Goal: Information Seeking & Learning: Learn about a topic

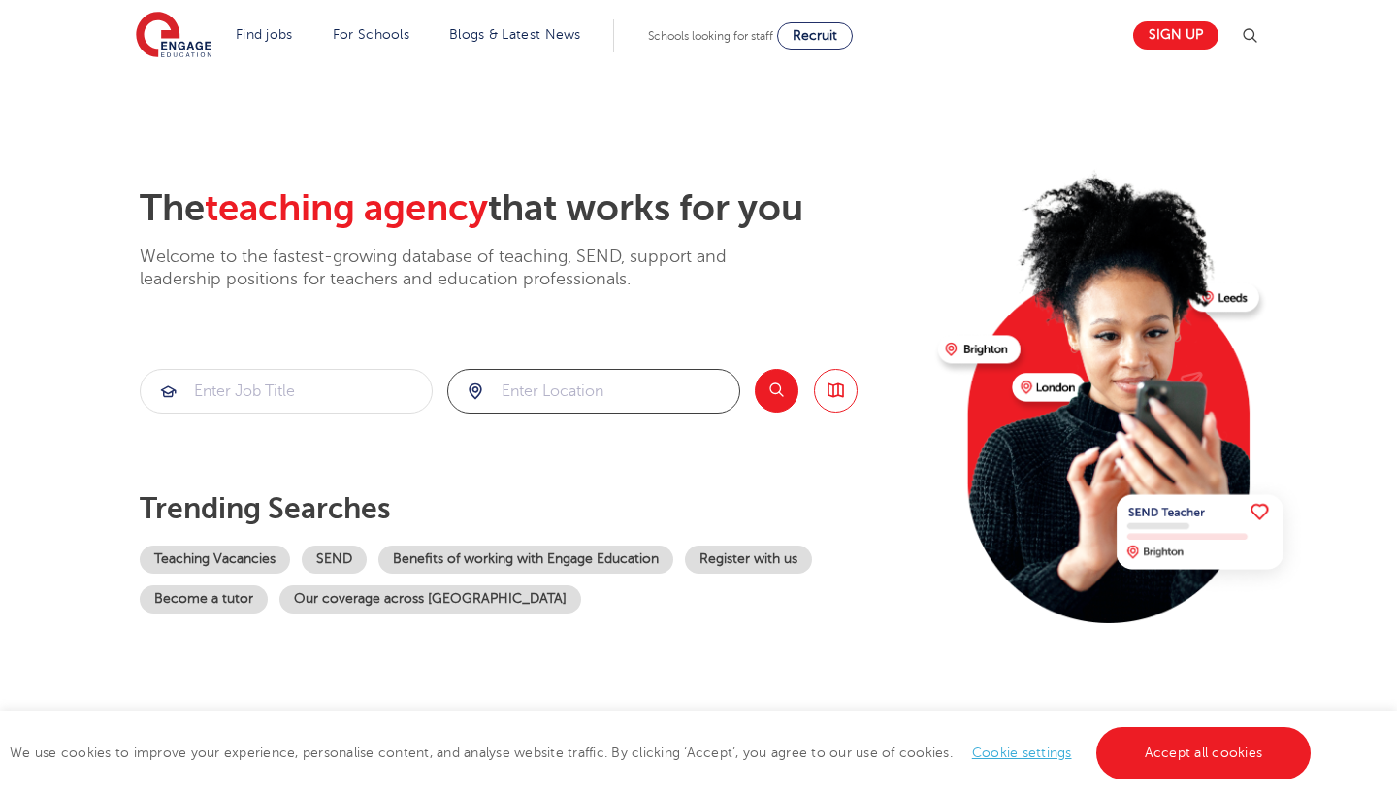
click at [576, 401] on input "search" at bounding box center [593, 391] width 291 height 43
click at [794, 389] on button "Search" at bounding box center [777, 391] width 44 height 44
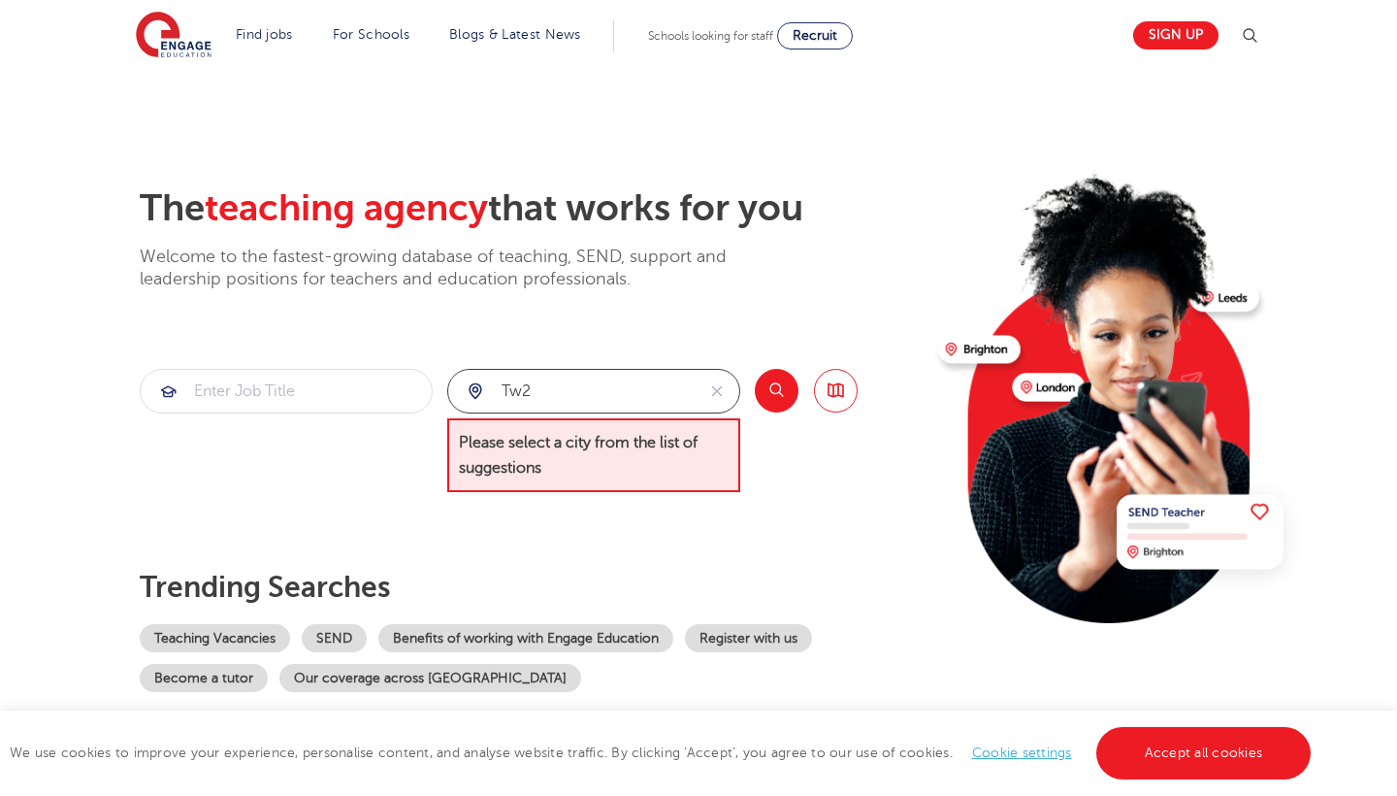
click at [671, 385] on input "tw2" at bounding box center [571, 391] width 246 height 43
type input "t"
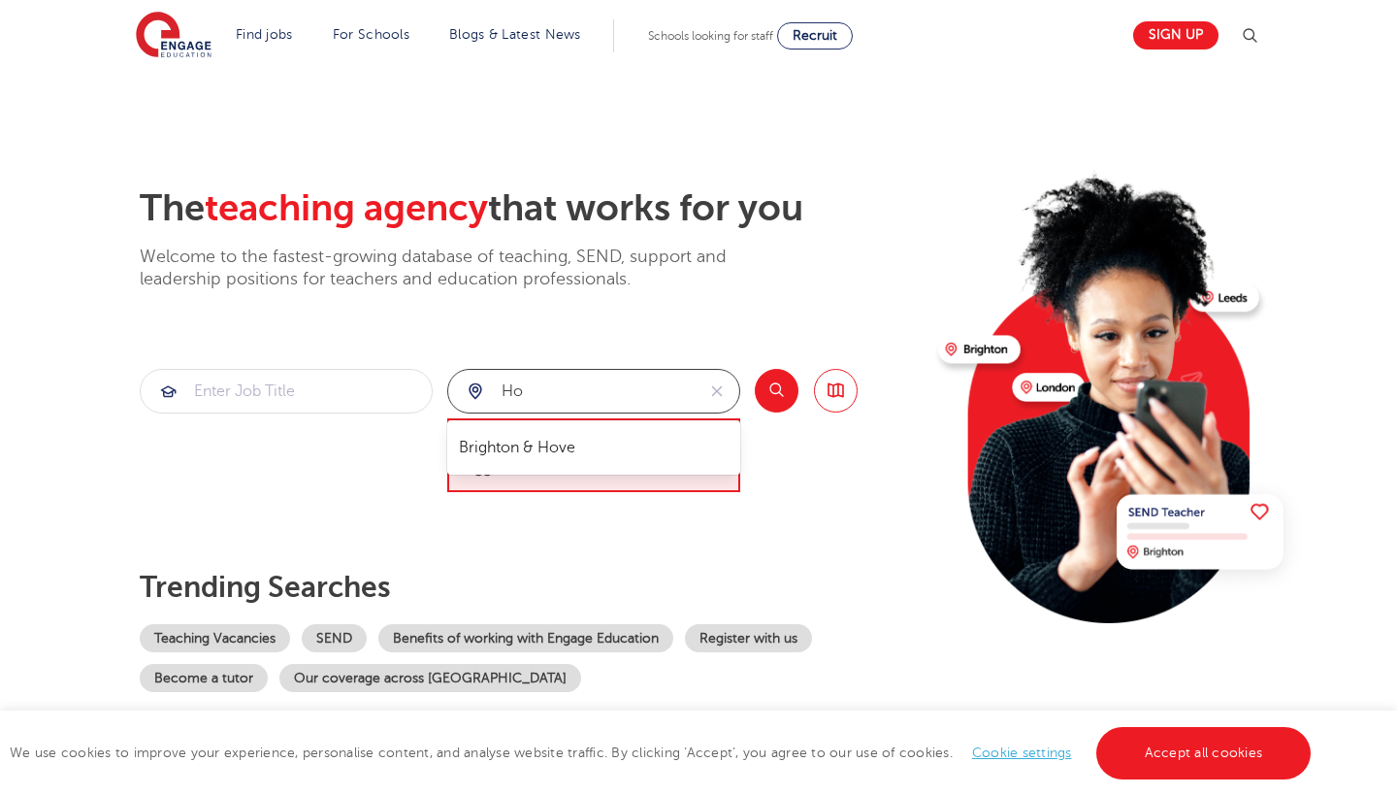
type input "h"
click at [636, 448] on li "[GEOGRAPHIC_DATA]" at bounding box center [594, 447] width 278 height 39
type input "[GEOGRAPHIC_DATA]"
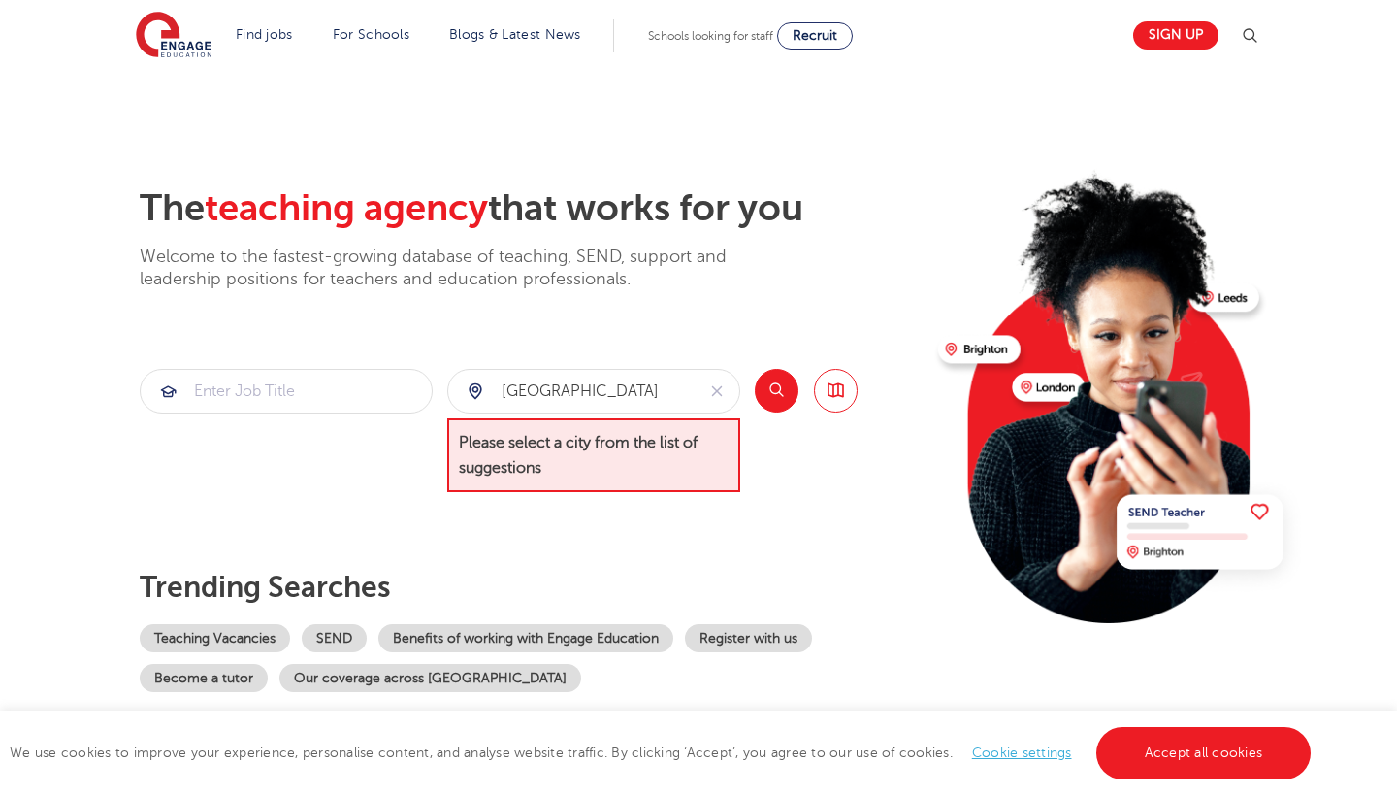
click at [783, 401] on button "Search" at bounding box center [777, 391] width 44 height 44
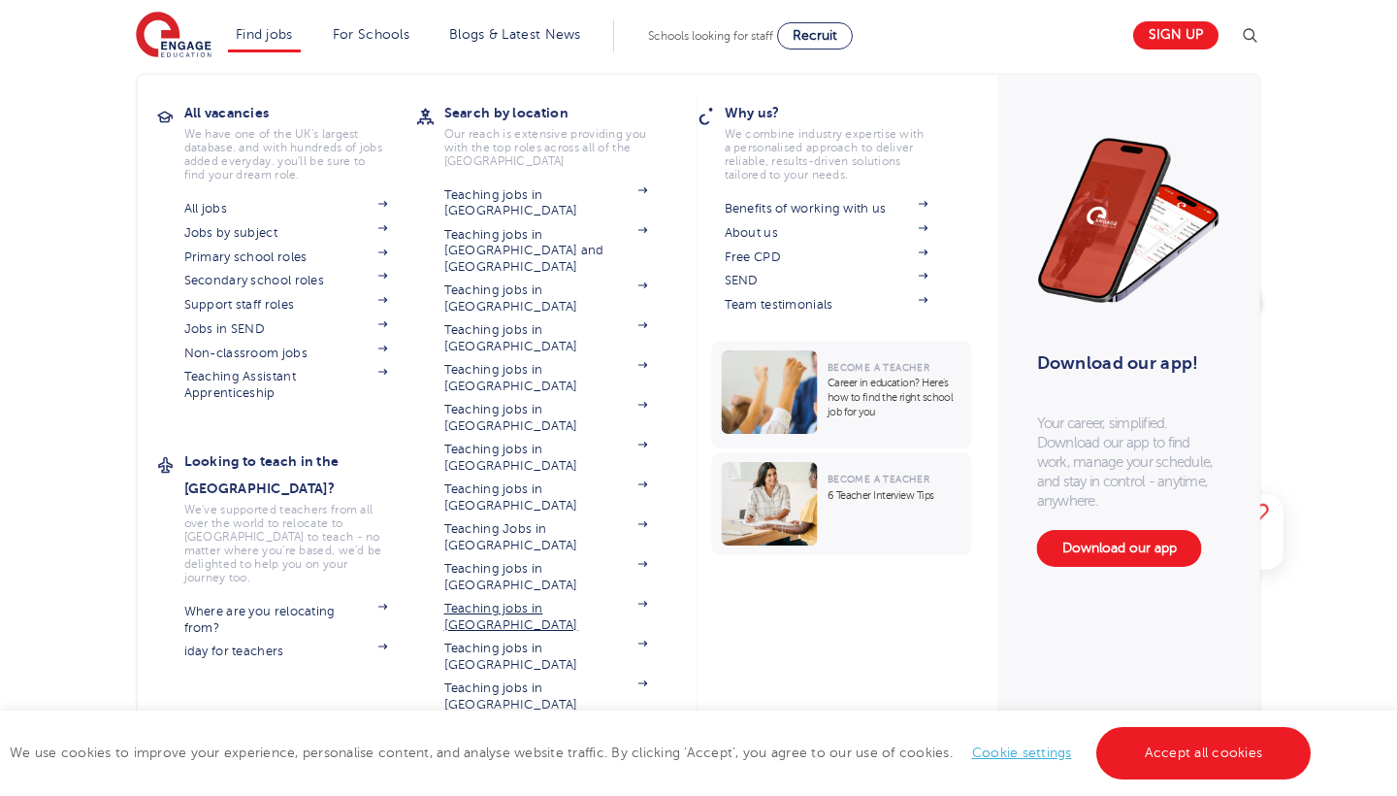
click at [570, 601] on link "Teaching jobs in [GEOGRAPHIC_DATA]" at bounding box center [546, 617] width 204 height 32
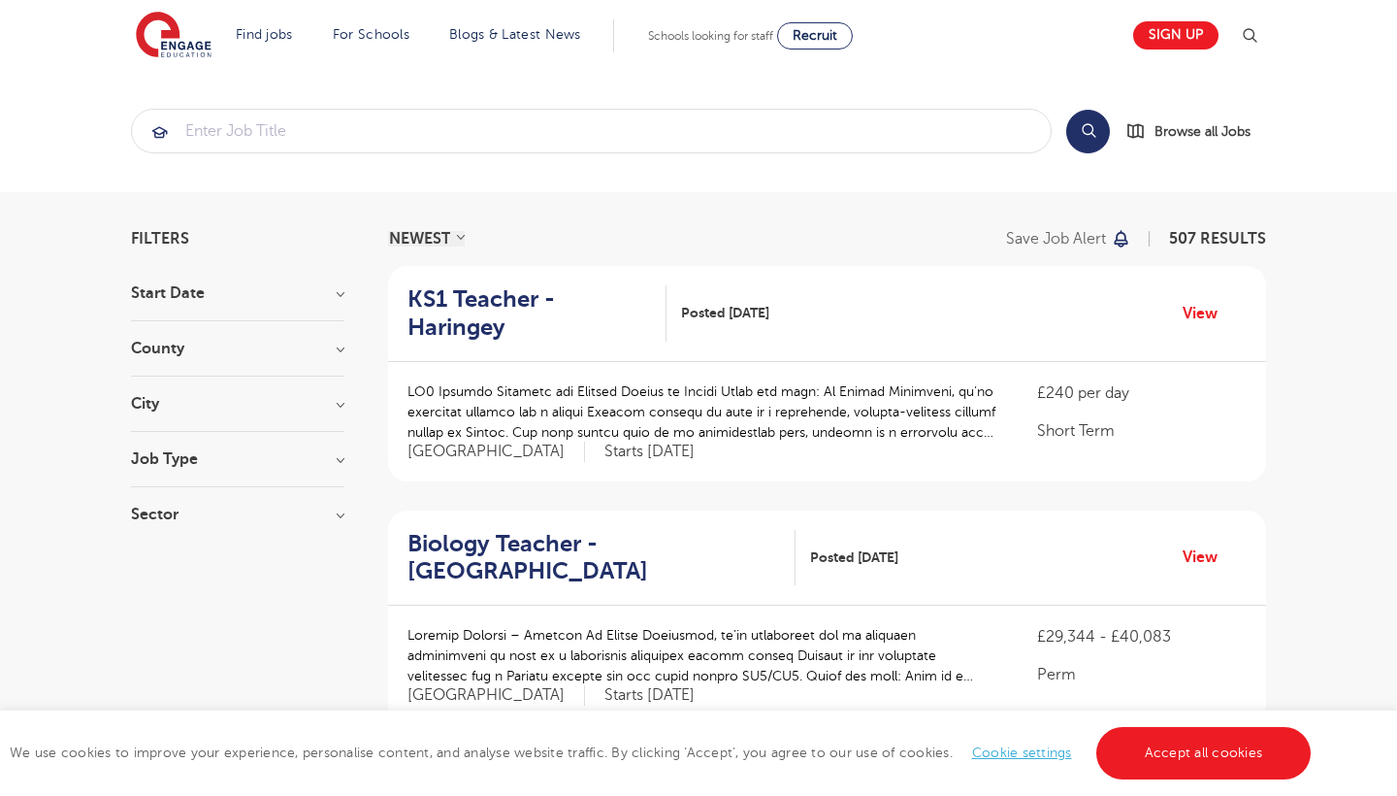
click at [333, 354] on h3 "County" at bounding box center [237, 349] width 213 height 16
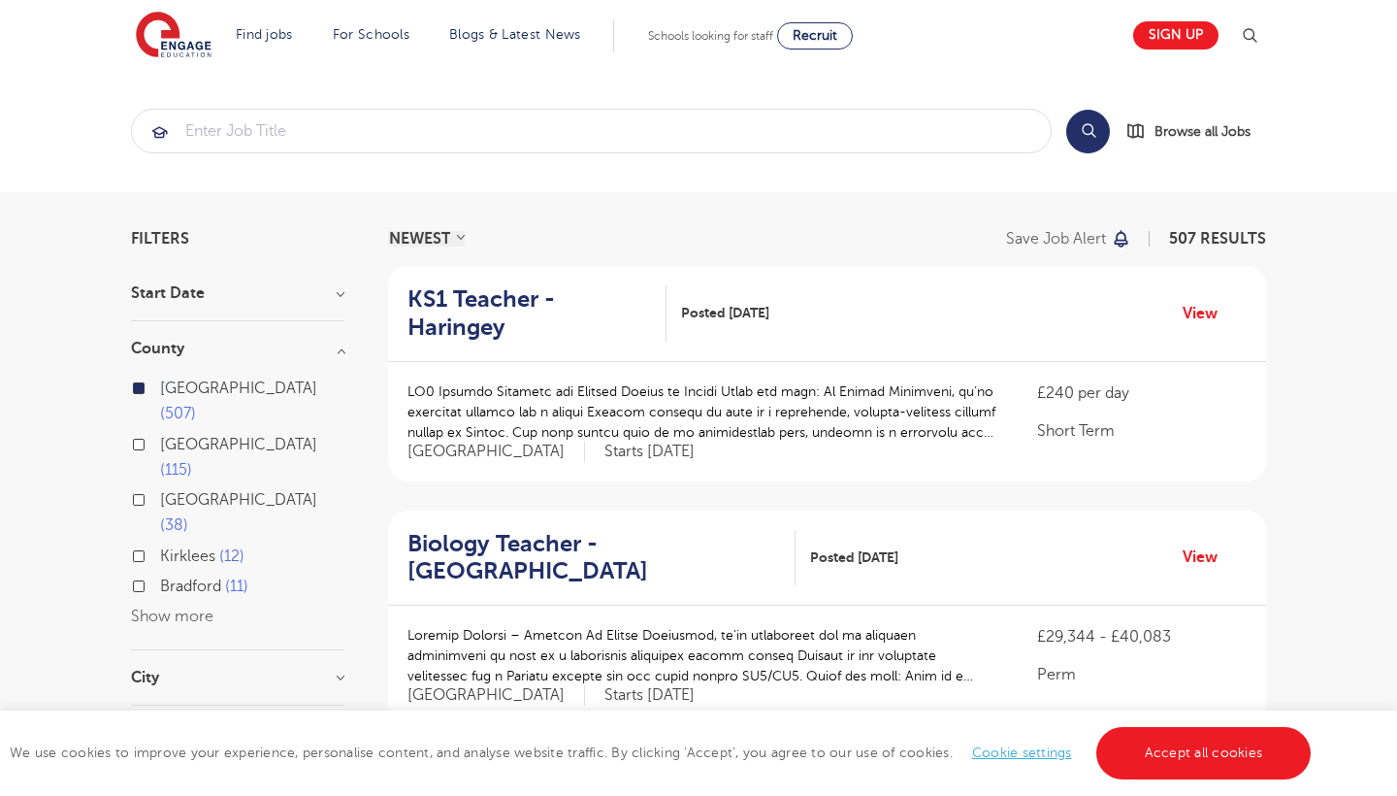
click at [333, 355] on h3 "County" at bounding box center [237, 349] width 213 height 16
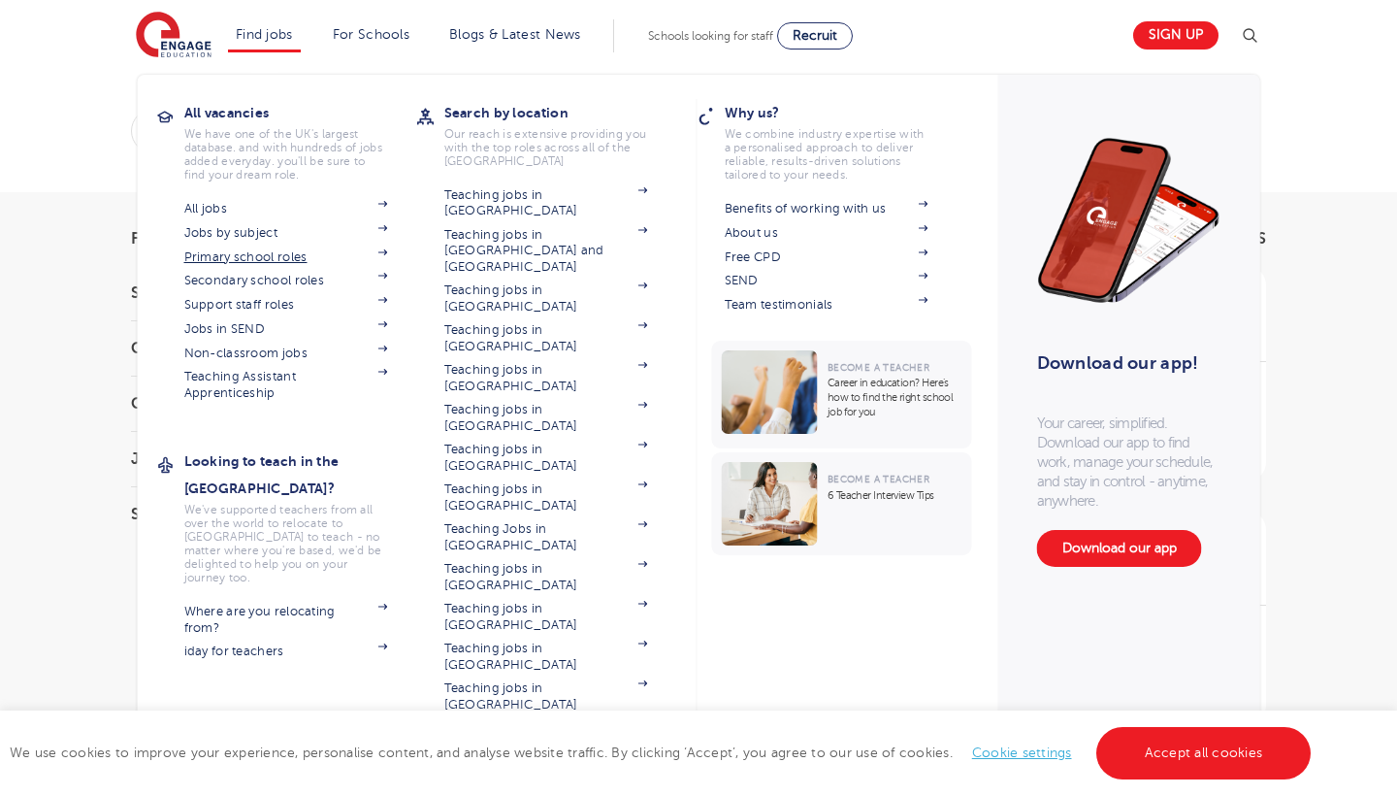
click at [263, 256] on link "Primary school roles" at bounding box center [286, 257] width 204 height 16
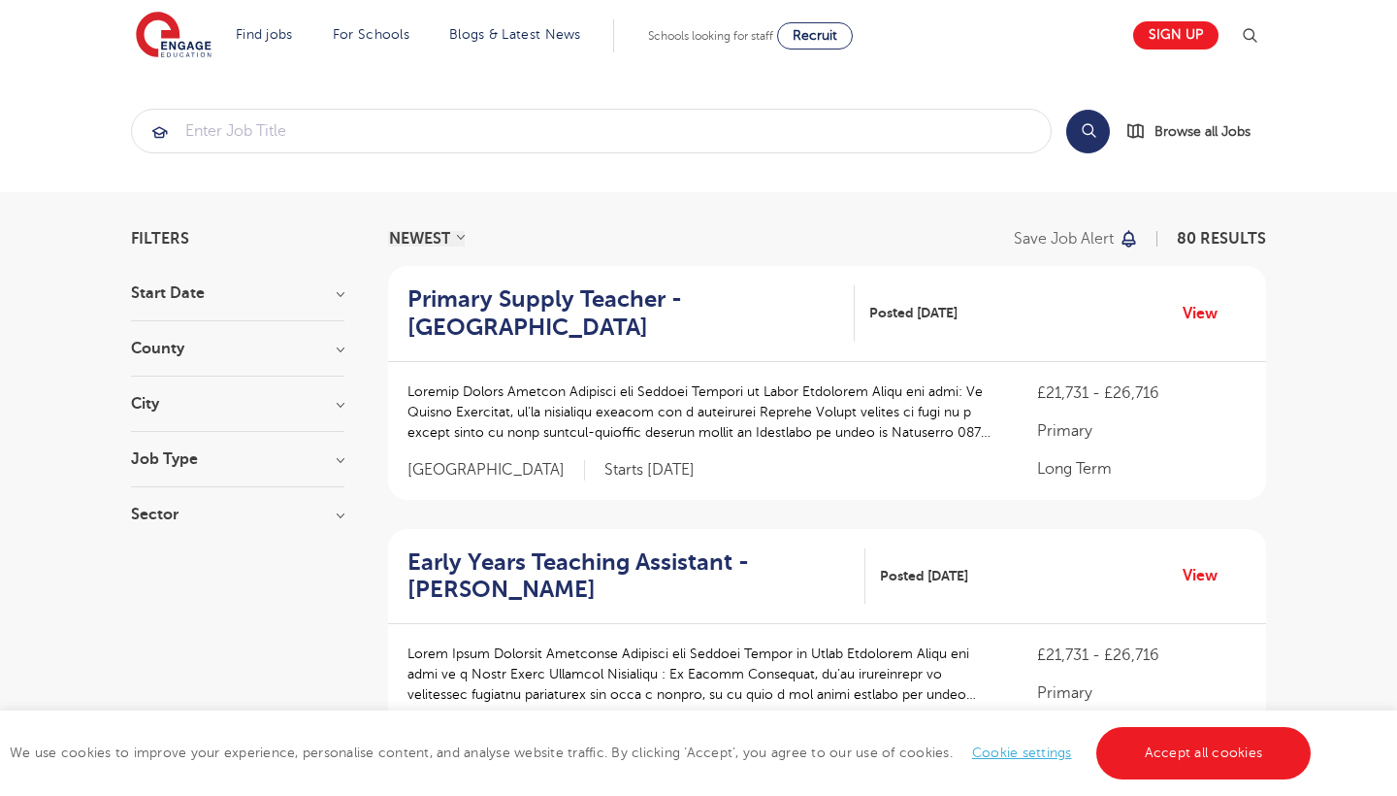
click at [305, 410] on h3 "City" at bounding box center [237, 404] width 213 height 16
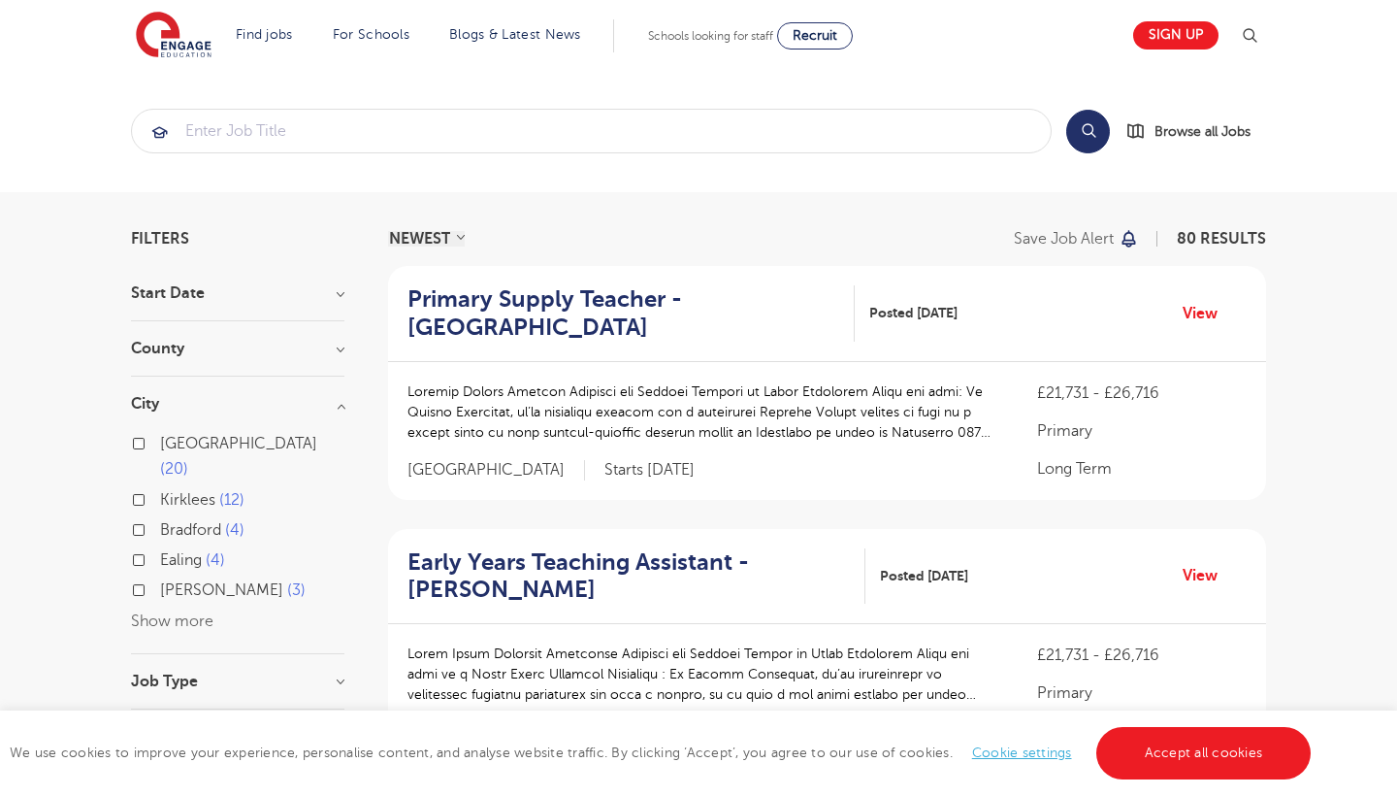
click at [160, 547] on label "Ealing 4" at bounding box center [192, 559] width 65 height 25
click at [160, 551] on input "Ealing 4" at bounding box center [166, 557] width 13 height 13
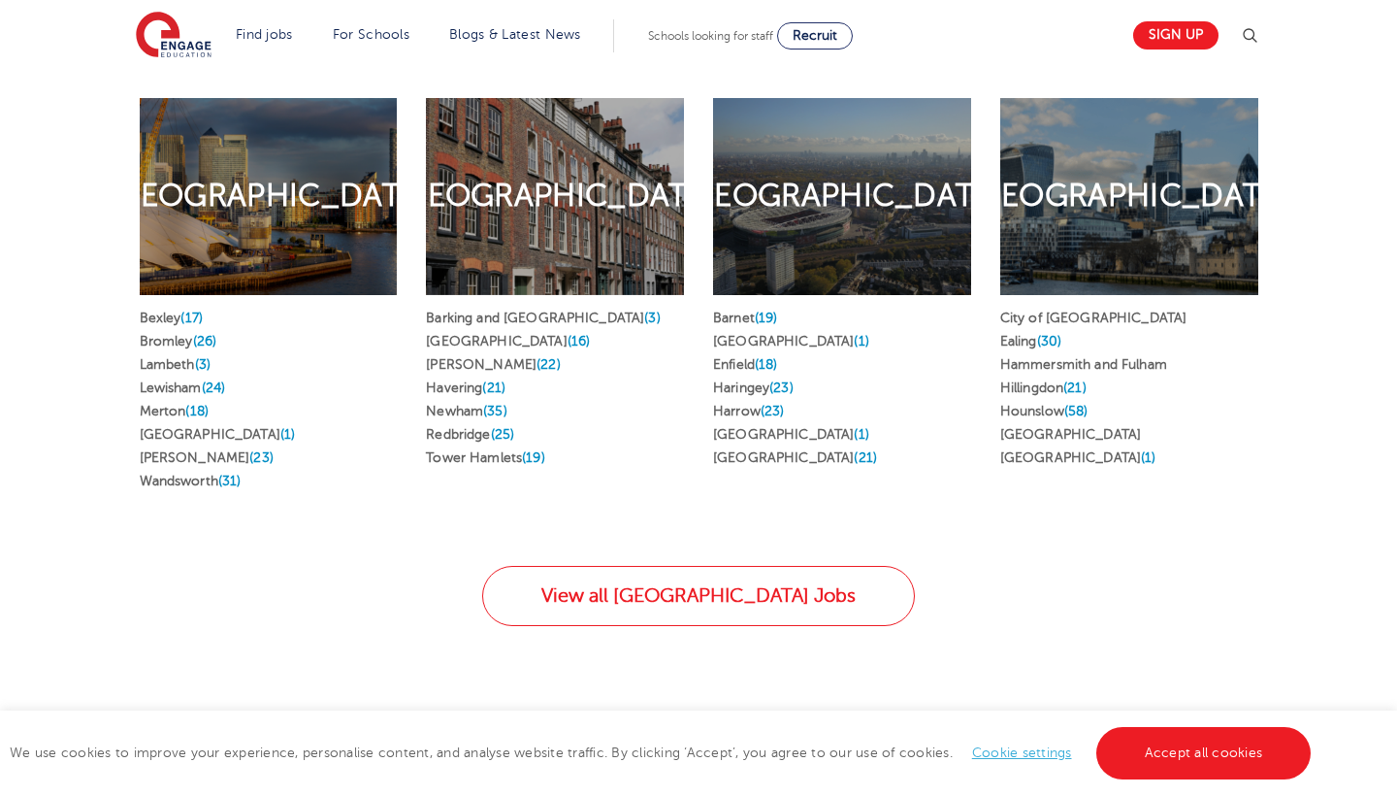
scroll to position [1148, 0]
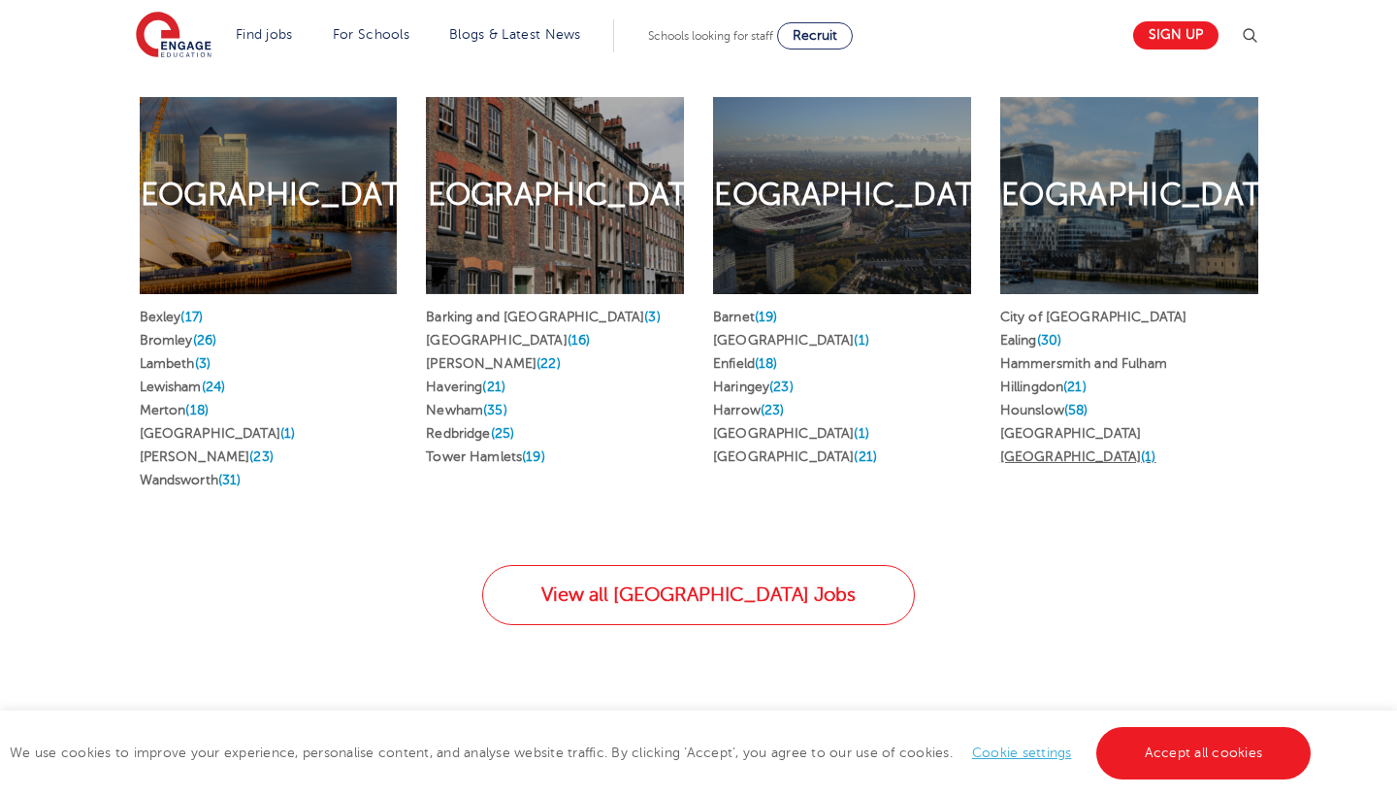
click at [1052, 449] on link "Westminster (1)" at bounding box center [1078, 456] width 156 height 15
click at [1018, 403] on link "Hounslow (58)" at bounding box center [1044, 410] width 88 height 15
click at [1022, 333] on link "Ealing (30)" at bounding box center [1030, 340] width 61 height 15
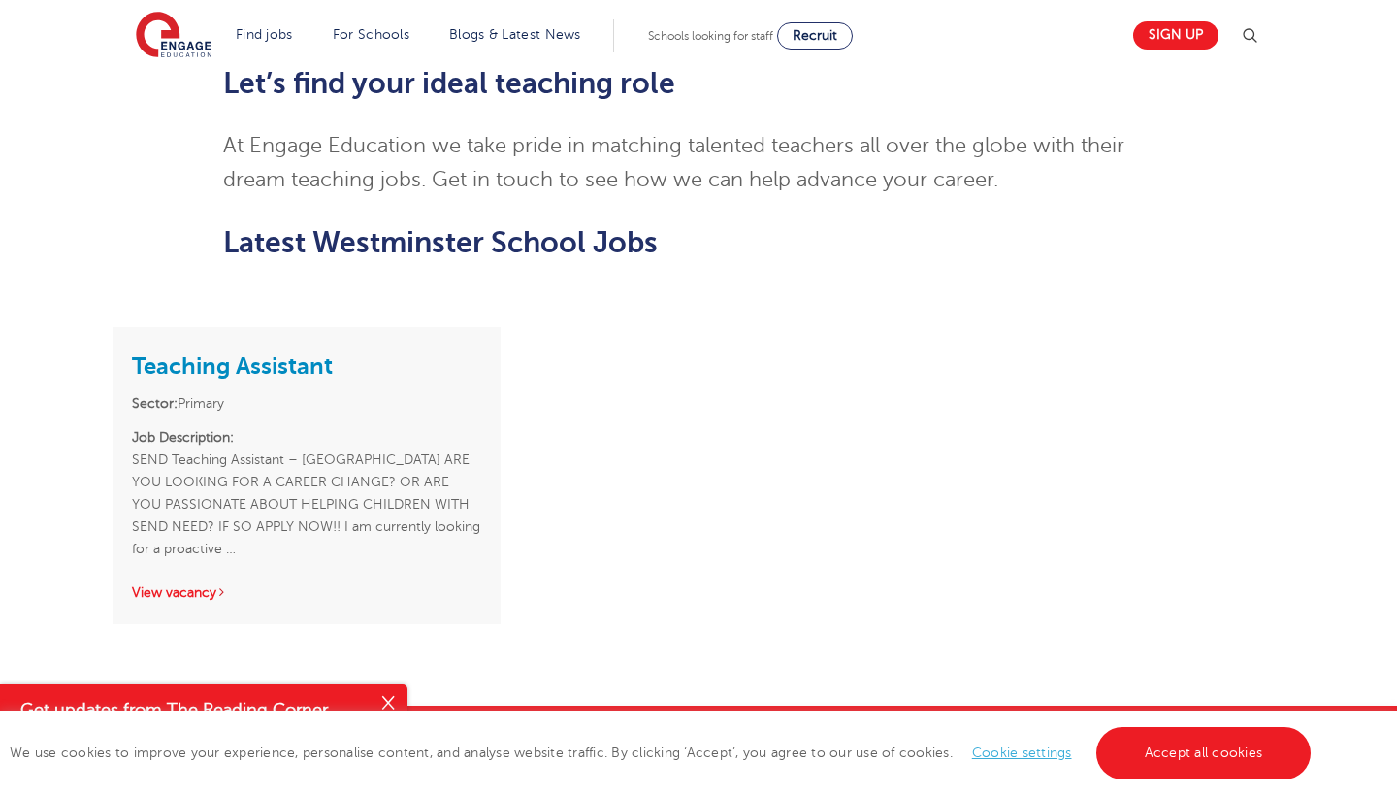
scroll to position [1721, 0]
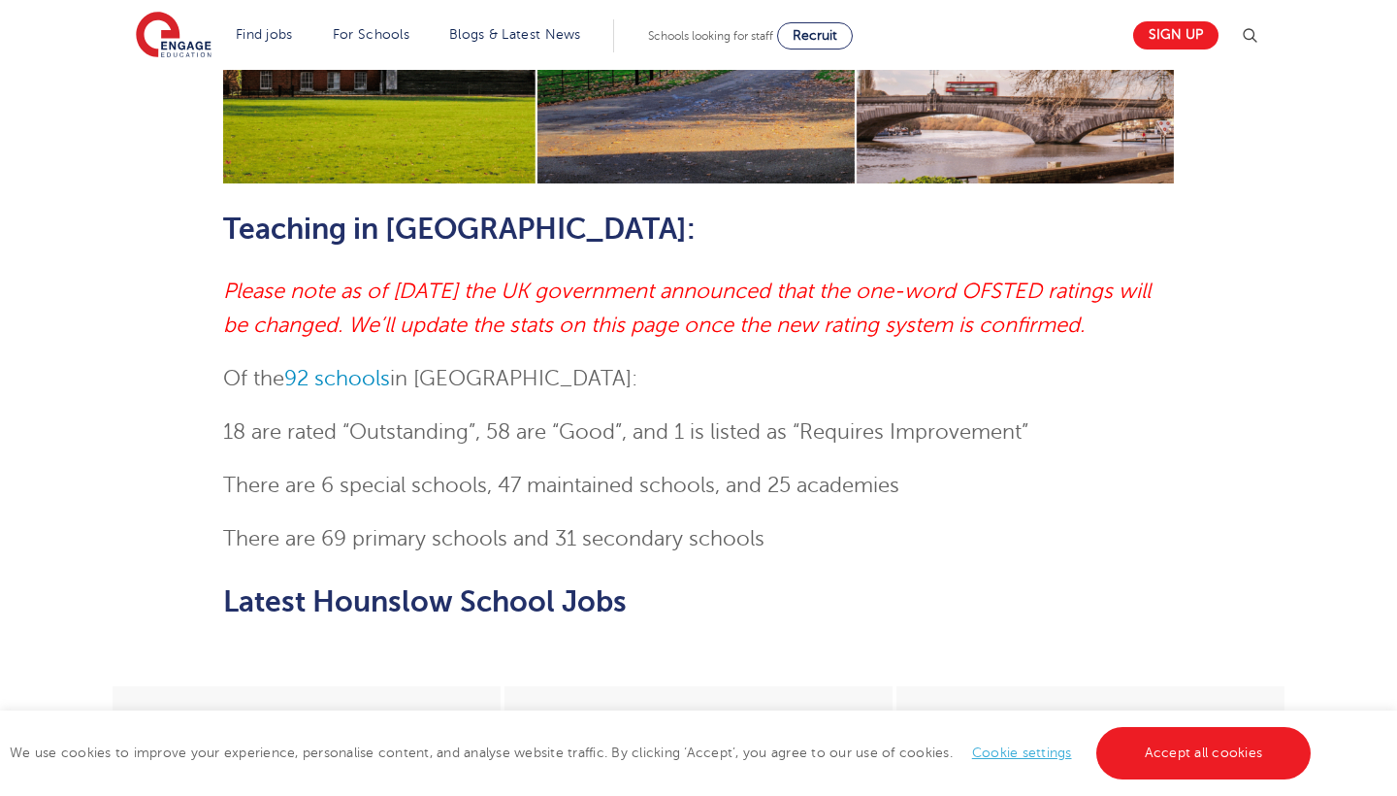
scroll to position [953, 0]
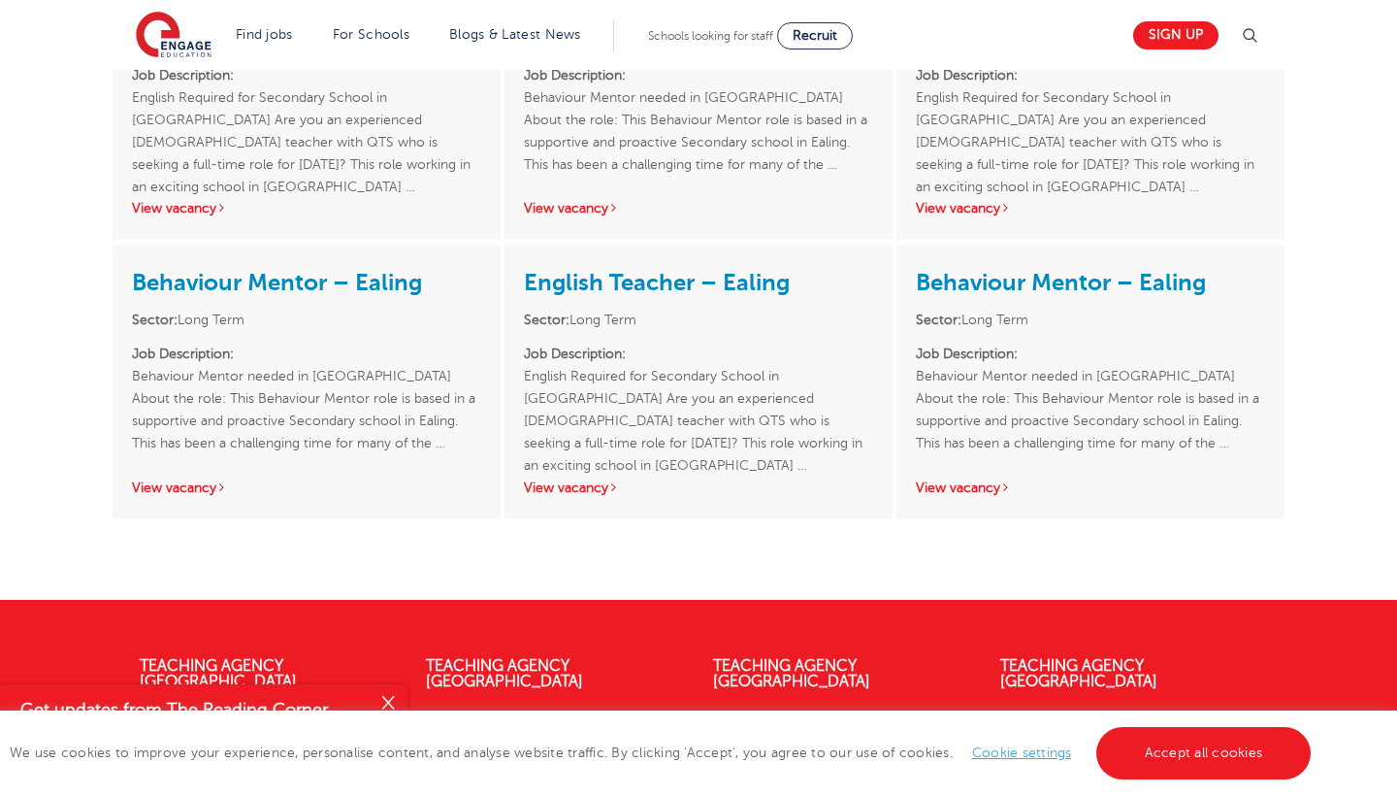
scroll to position [3533, 0]
